Goal: Navigation & Orientation: Understand site structure

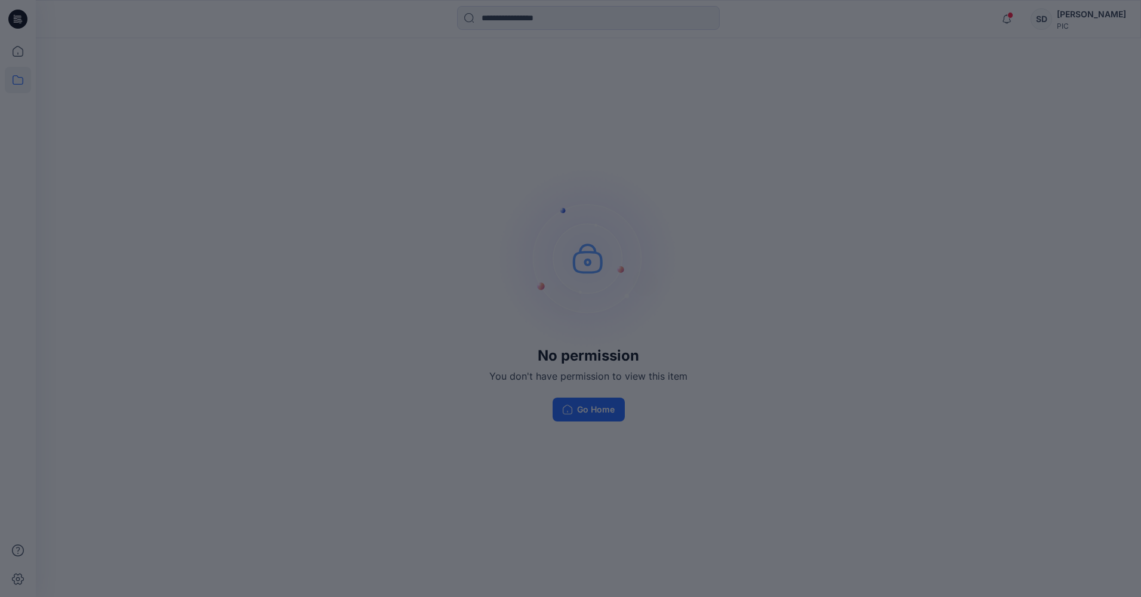
click at [707, 243] on div at bounding box center [570, 298] width 1141 height 597
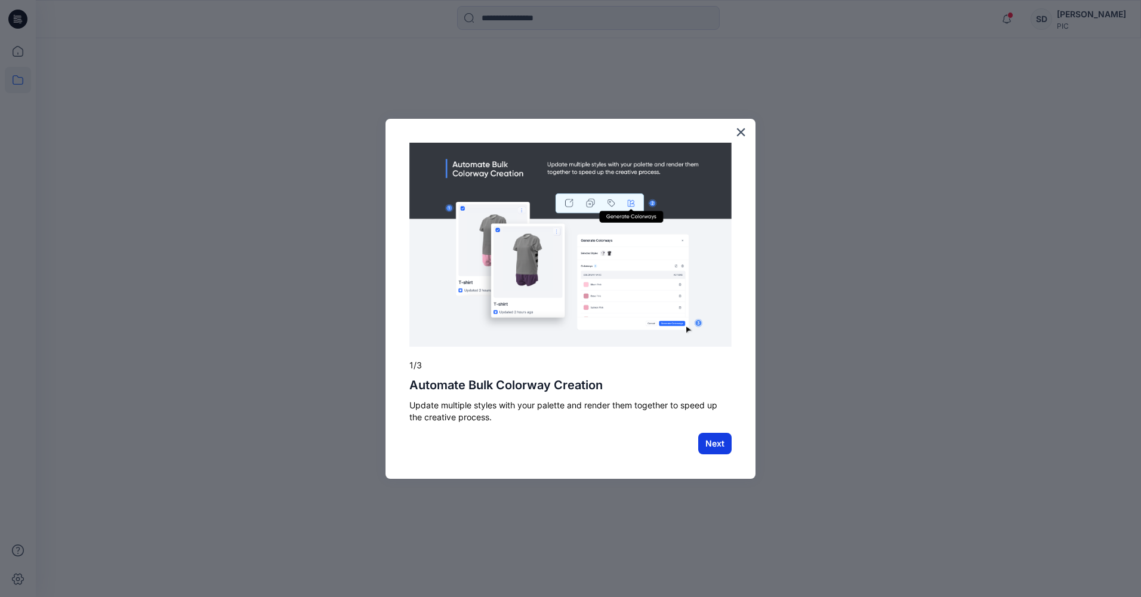
click at [704, 441] on button "Next" at bounding box center [714, 442] width 33 height 21
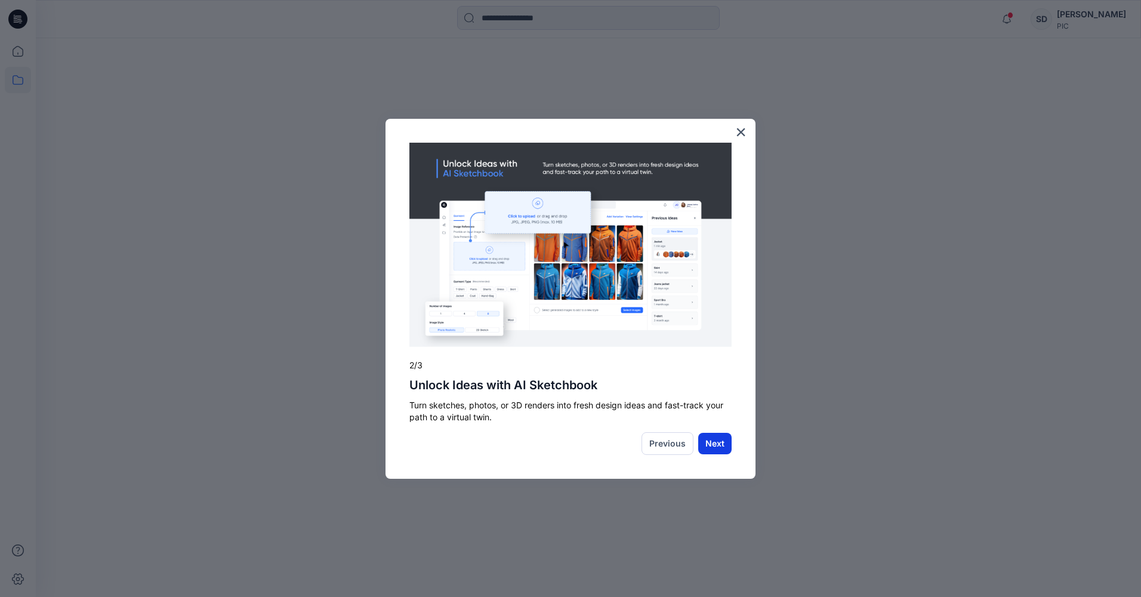
click at [713, 444] on button "Next" at bounding box center [714, 442] width 33 height 21
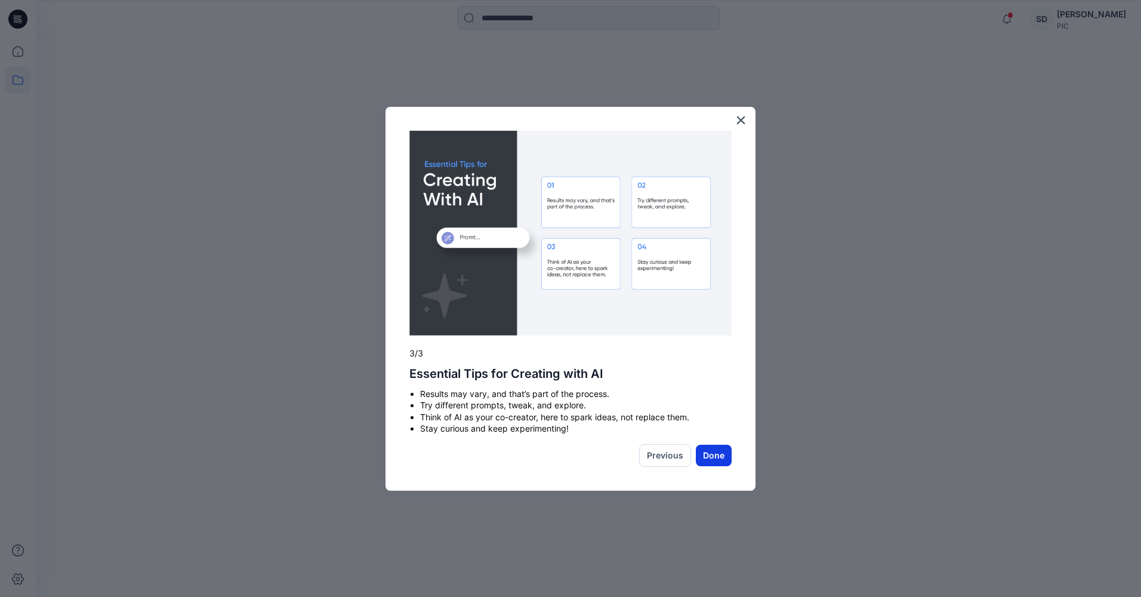
click at [725, 453] on button "Done" at bounding box center [714, 454] width 36 height 21
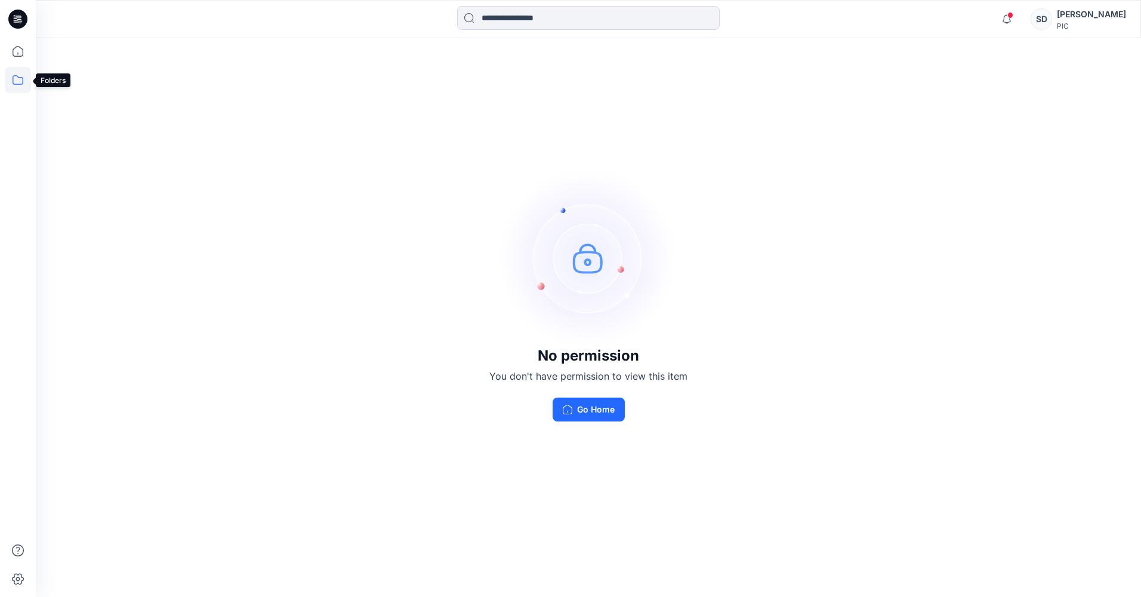
click at [20, 82] on icon at bounding box center [18, 80] width 26 height 26
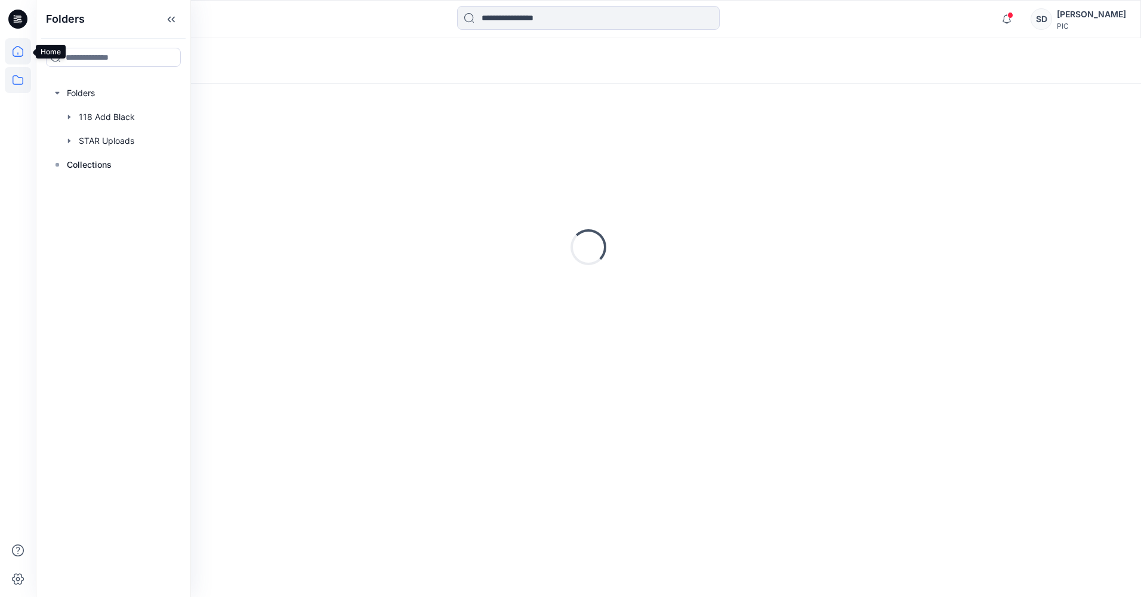
click at [21, 51] on icon at bounding box center [18, 51] width 26 height 26
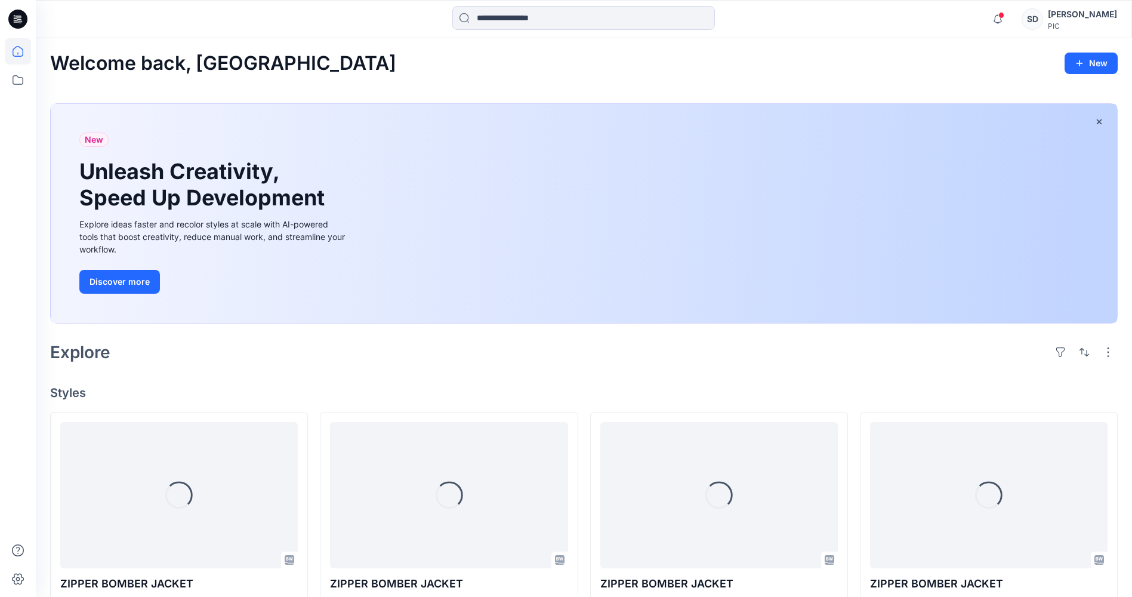
click at [18, 14] on icon at bounding box center [17, 19] width 19 height 19
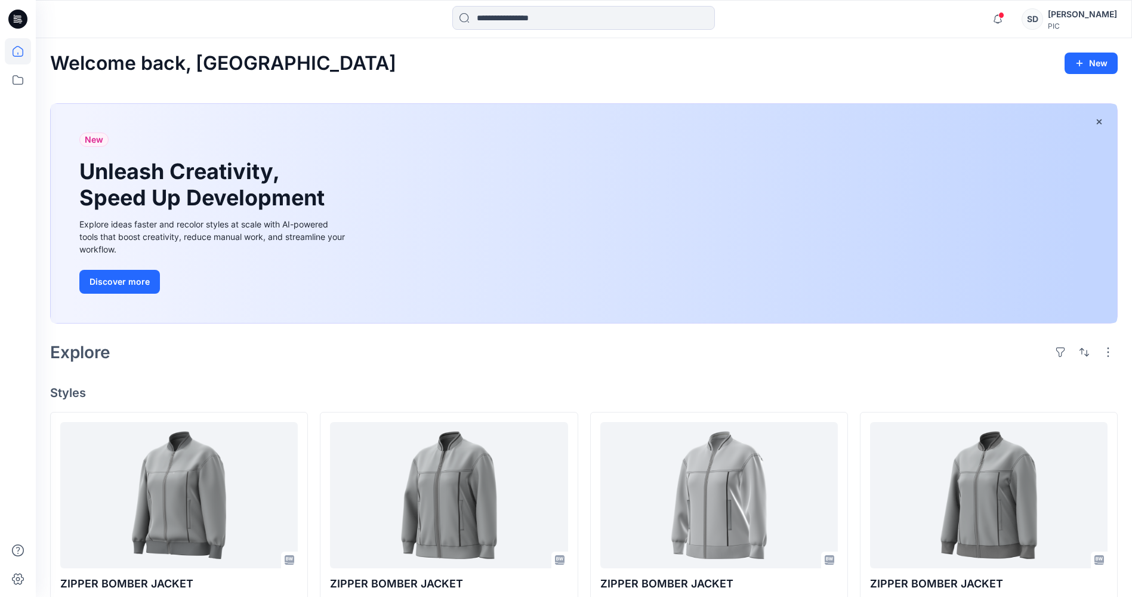
click at [1033, 11] on div "SD" at bounding box center [1031, 18] width 21 height 21
